Goal: Find specific page/section: Find specific page/section

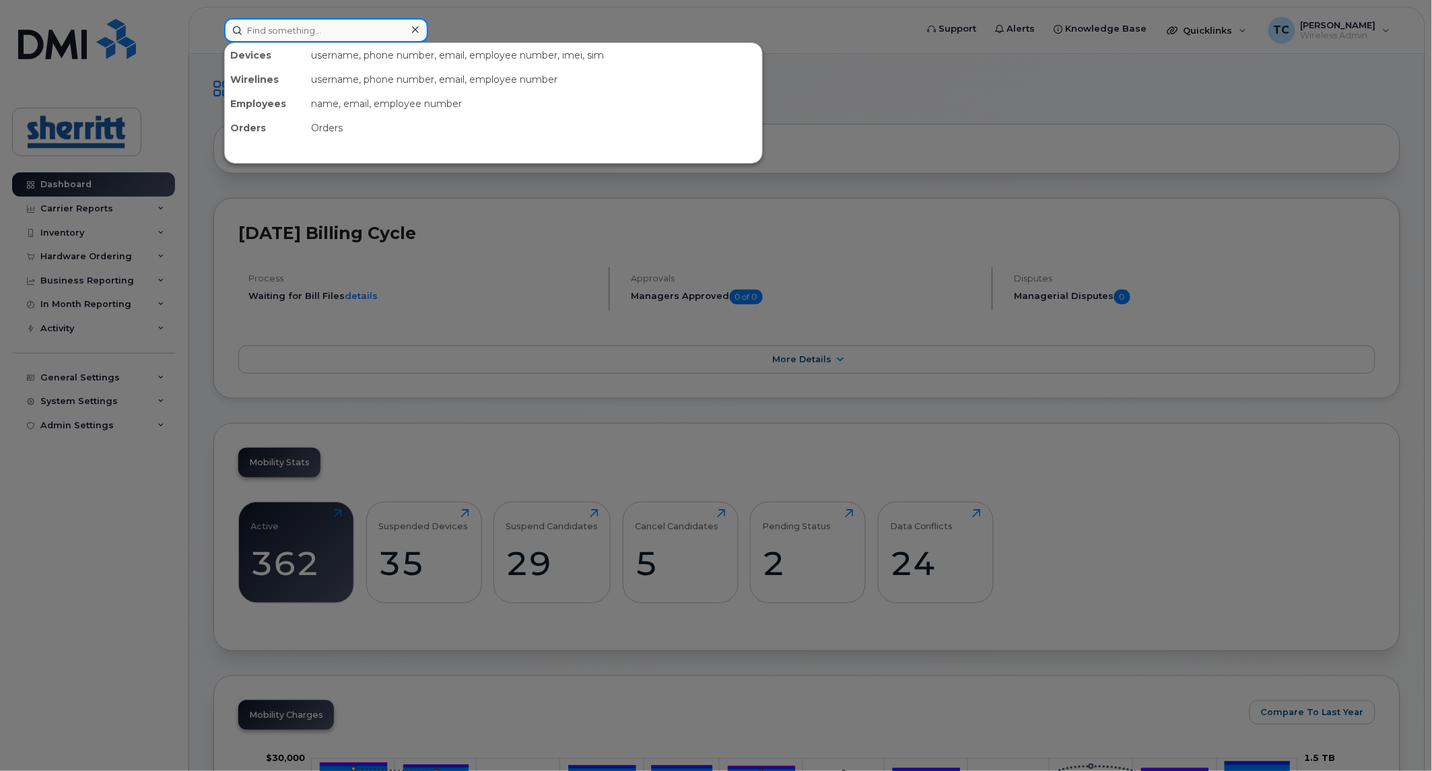
click at [329, 30] on input at bounding box center [326, 30] width 204 height 24
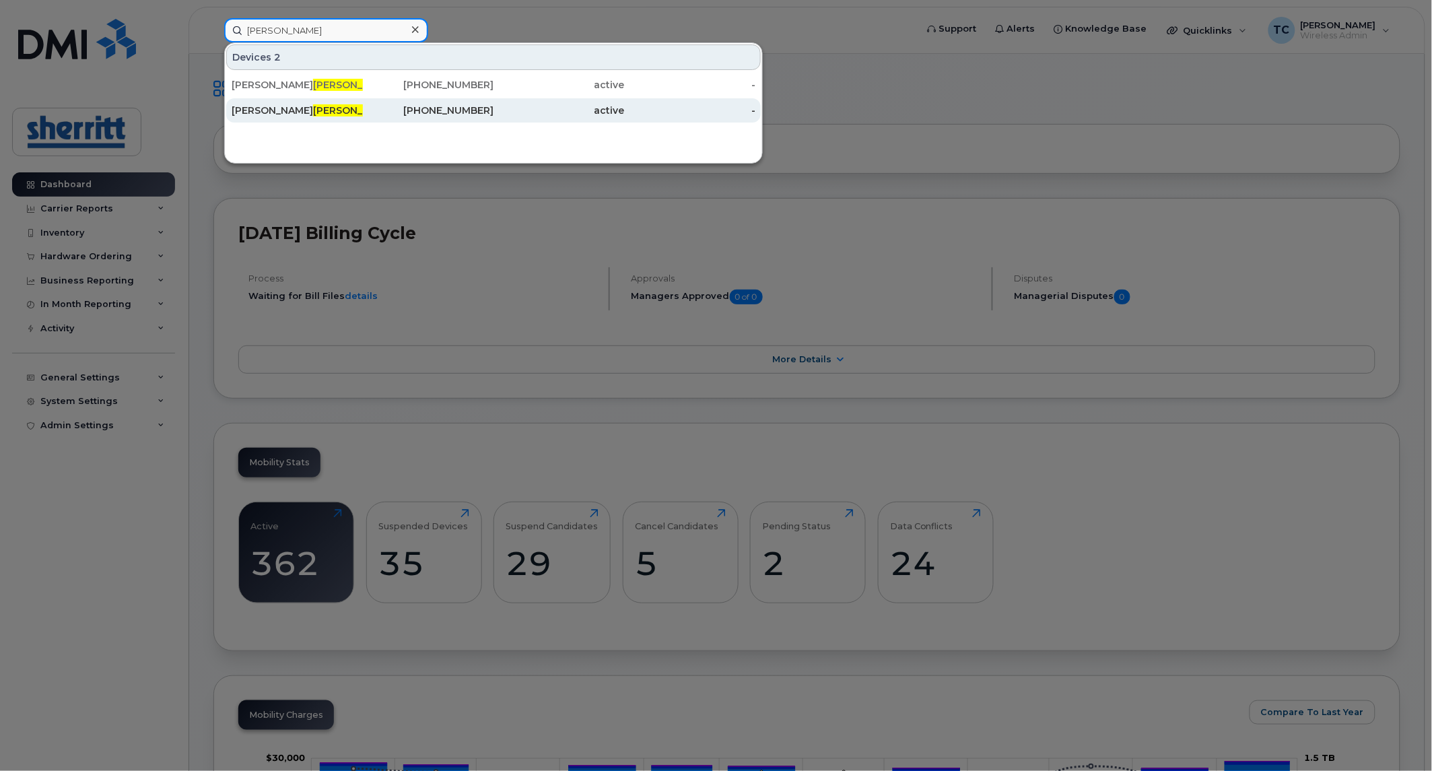
type input "clarke"
click at [500, 109] on div "active" at bounding box center [558, 110] width 131 height 13
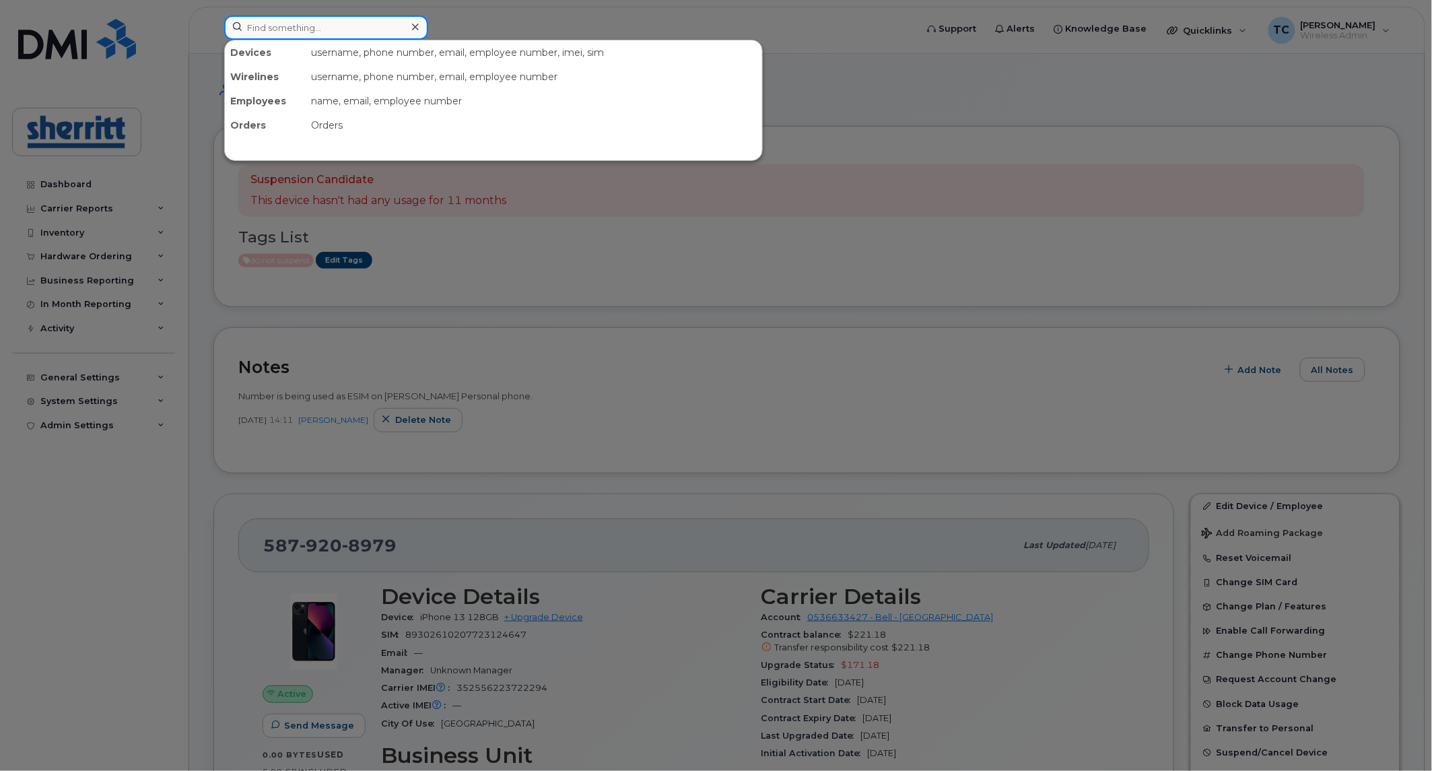
click at [337, 24] on input at bounding box center [326, 27] width 204 height 24
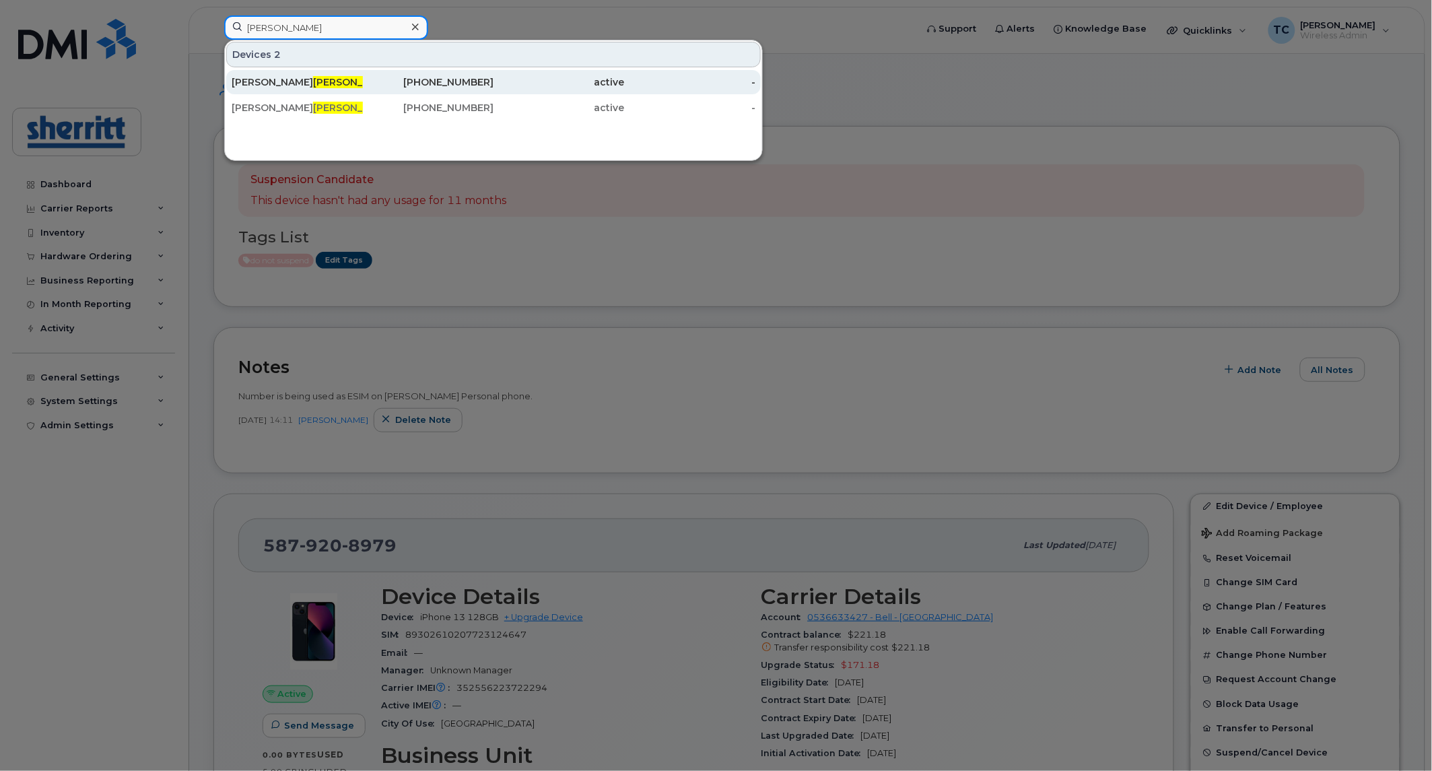
type input "clarke"
click at [461, 79] on div "587-338-0844" at bounding box center [428, 81] width 131 height 13
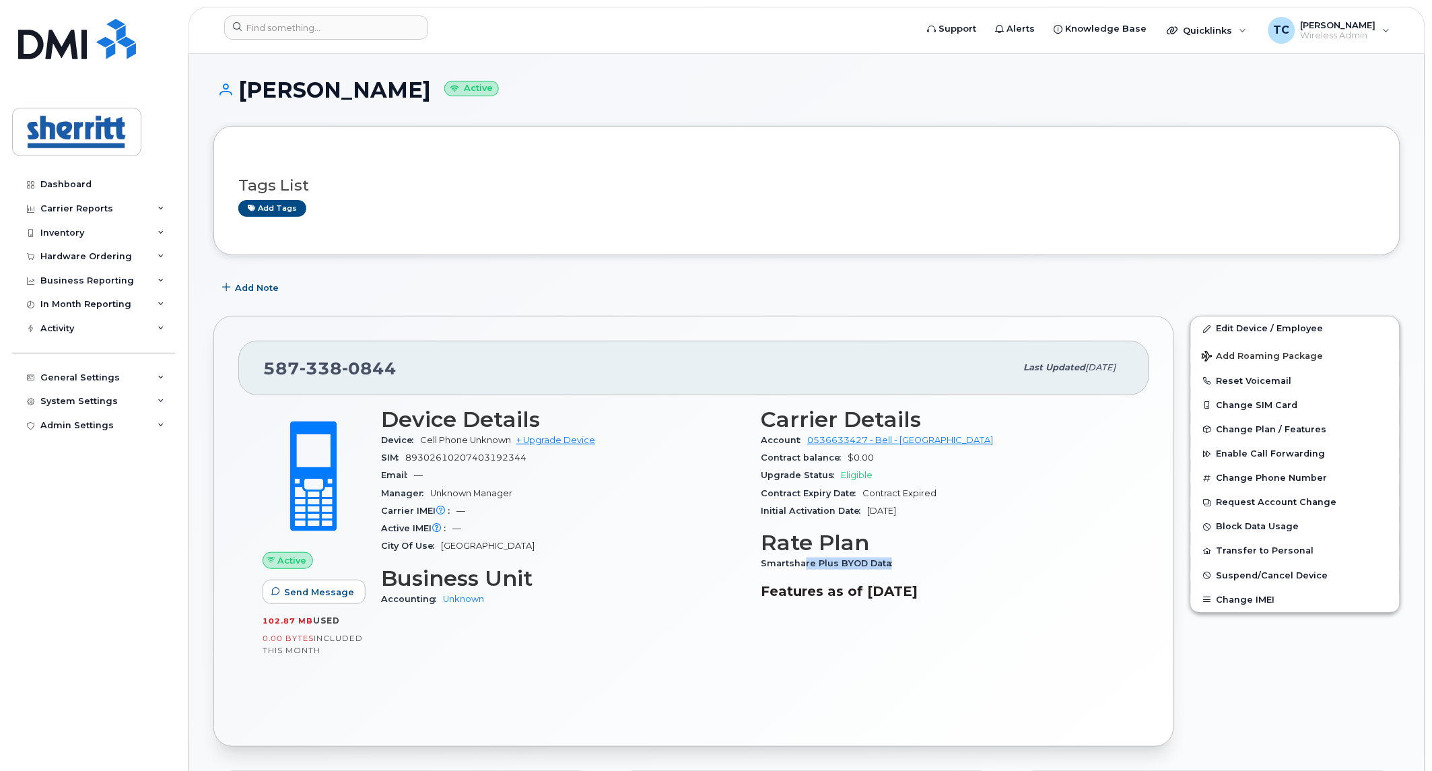
drag, startPoint x: 802, startPoint y: 563, endPoint x: 891, endPoint y: 562, distance: 89.5
click at [891, 562] on span "Smartshare Plus BYOD Data" at bounding box center [830, 563] width 138 height 10
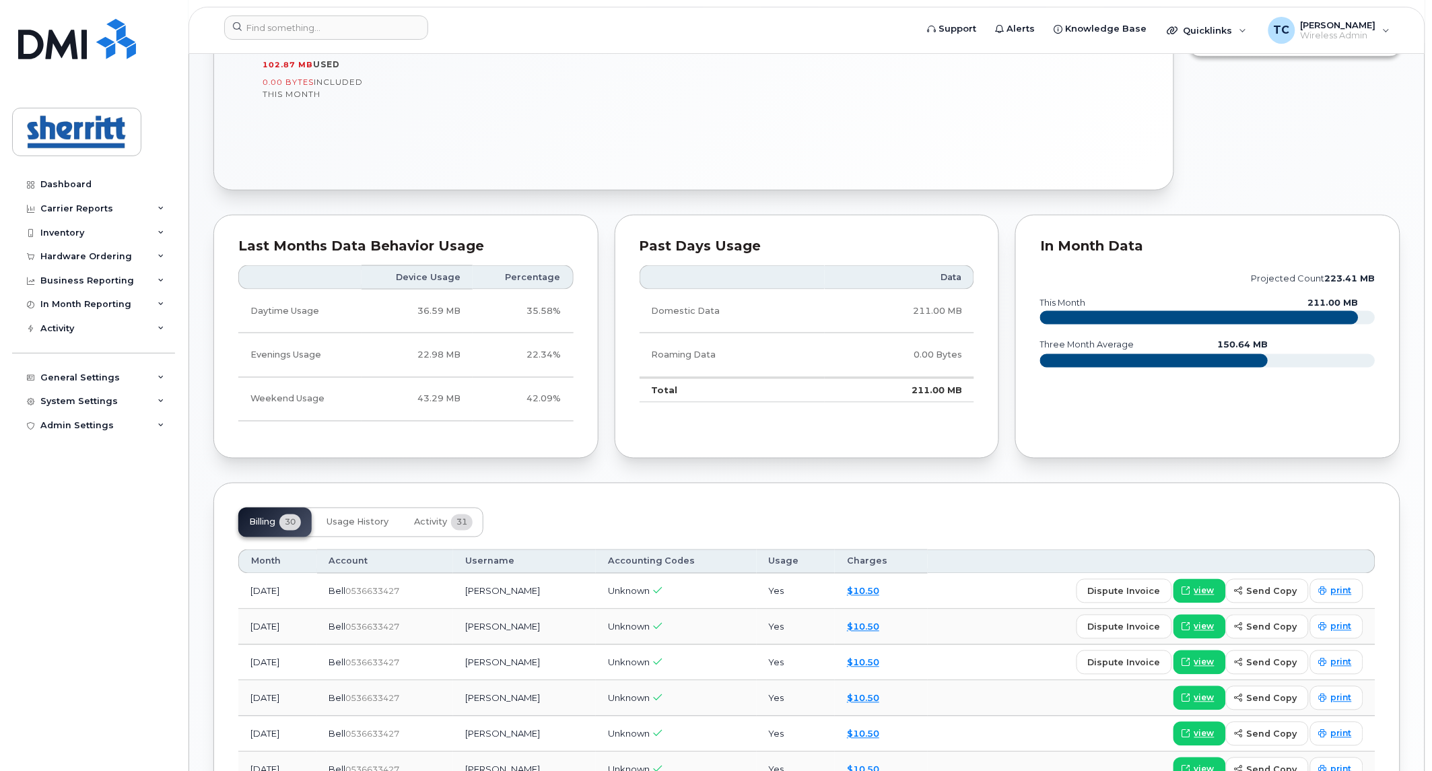
scroll to position [598, 0]
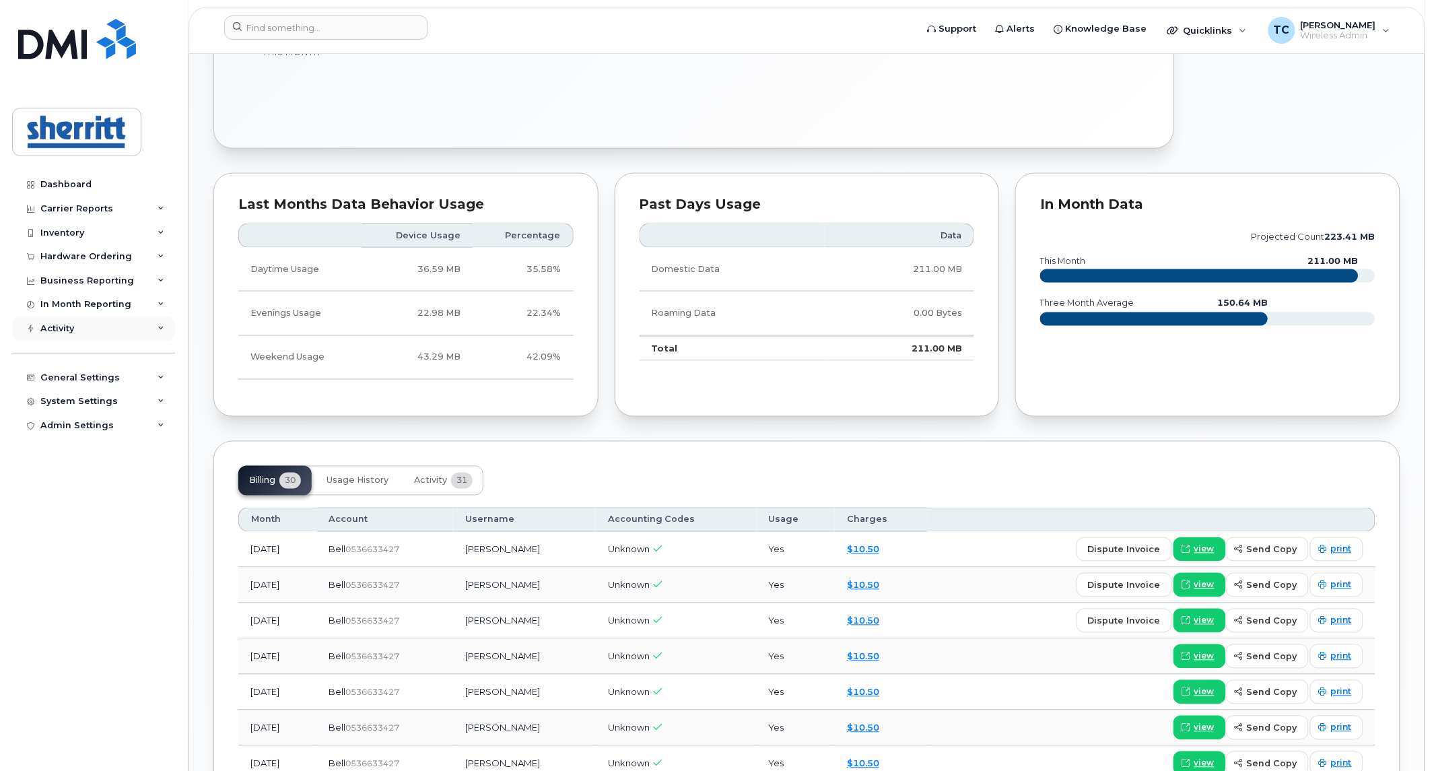
click at [55, 322] on div "Activity" at bounding box center [93, 328] width 163 height 24
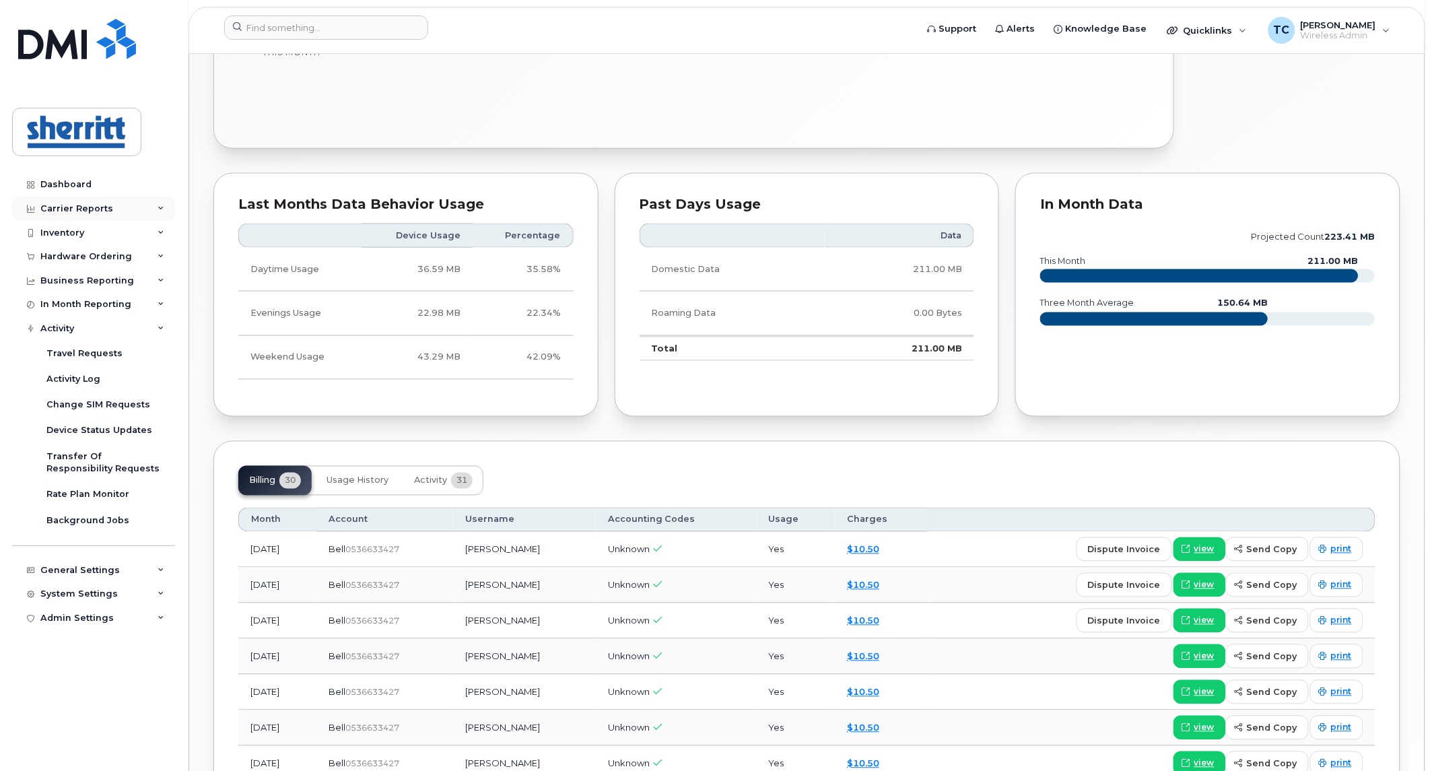
click at [83, 207] on div "Carrier Reports" at bounding box center [76, 208] width 73 height 11
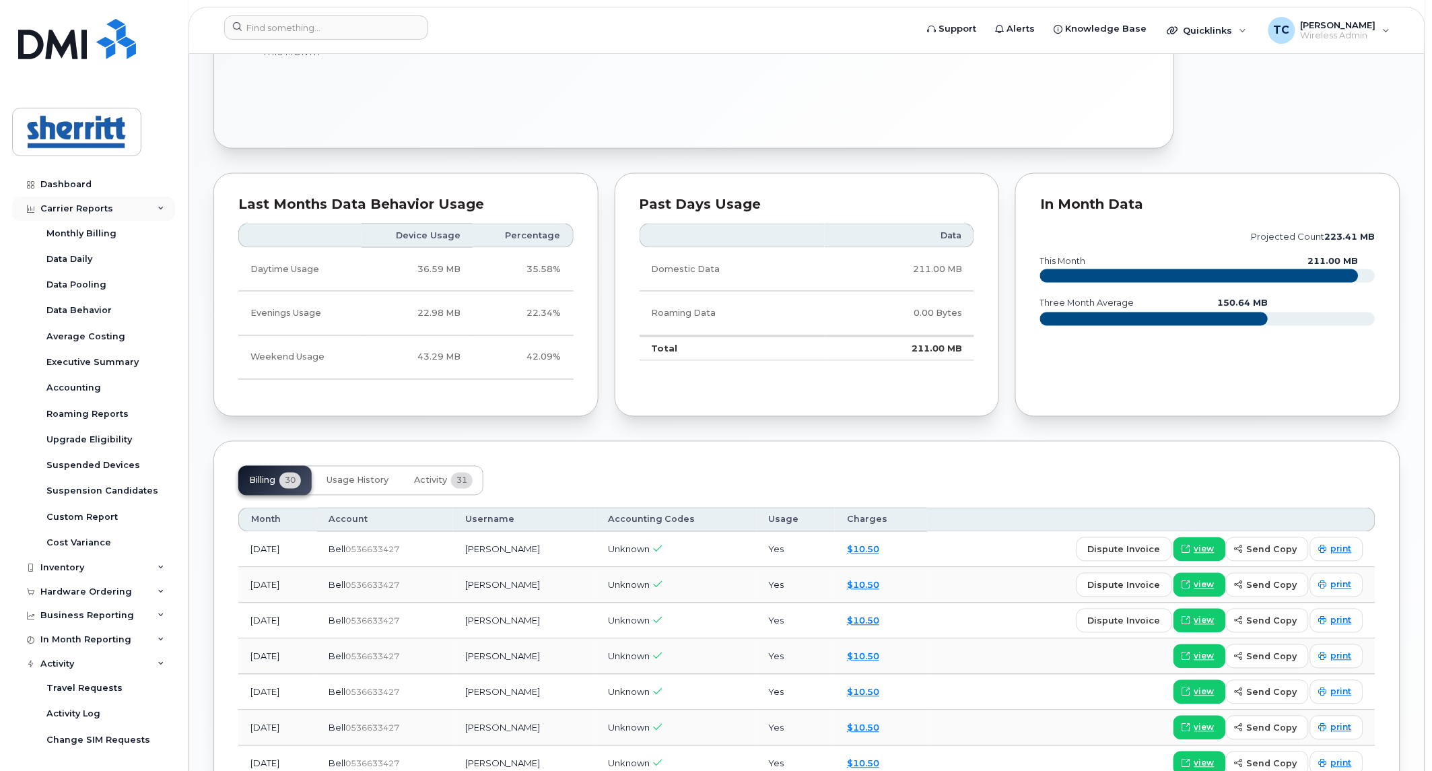
click at [83, 207] on div "Carrier Reports" at bounding box center [76, 208] width 73 height 11
